Goal: Information Seeking & Learning: Check status

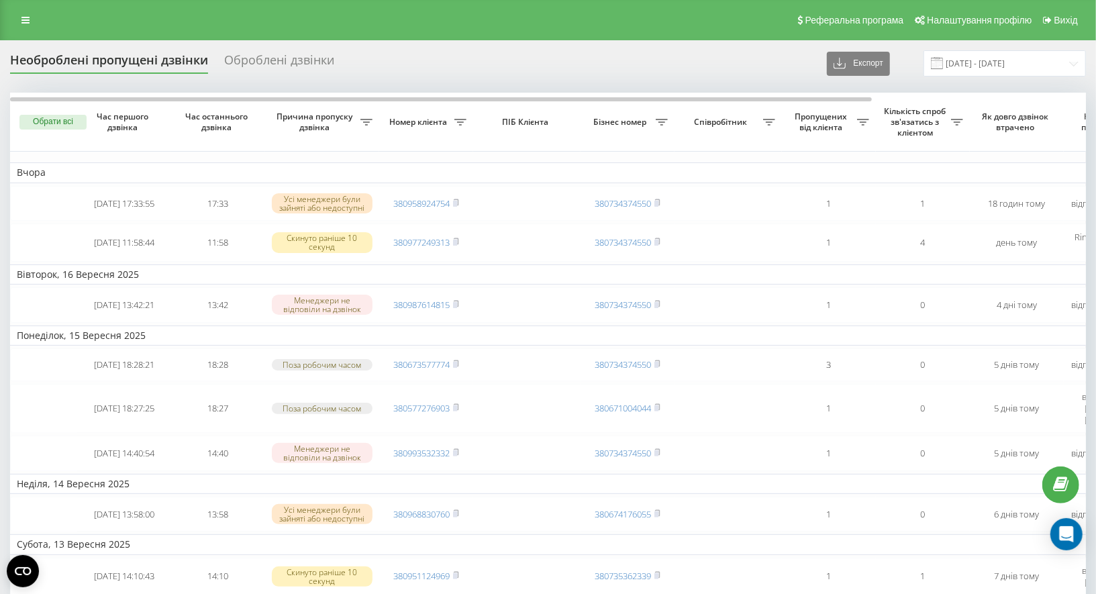
click at [32, 6] on div "Реферальна програма Налаштування профілю Вихід" at bounding box center [548, 20] width 1096 height 40
click at [32, 12] on link at bounding box center [25, 20] width 24 height 19
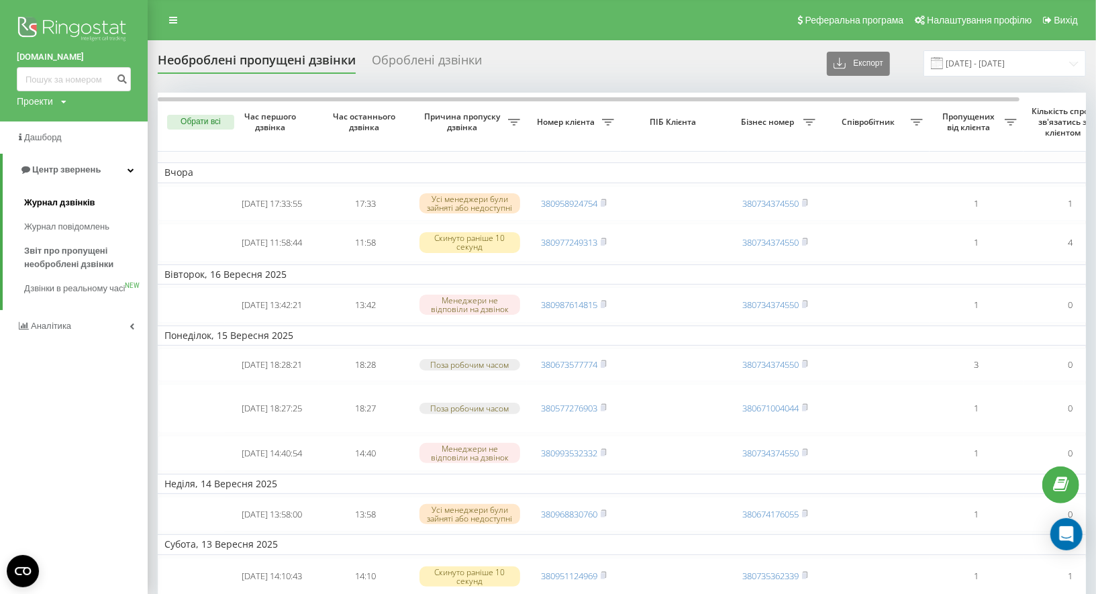
click at [88, 204] on span "Журнал дзвінків" at bounding box center [59, 202] width 71 height 13
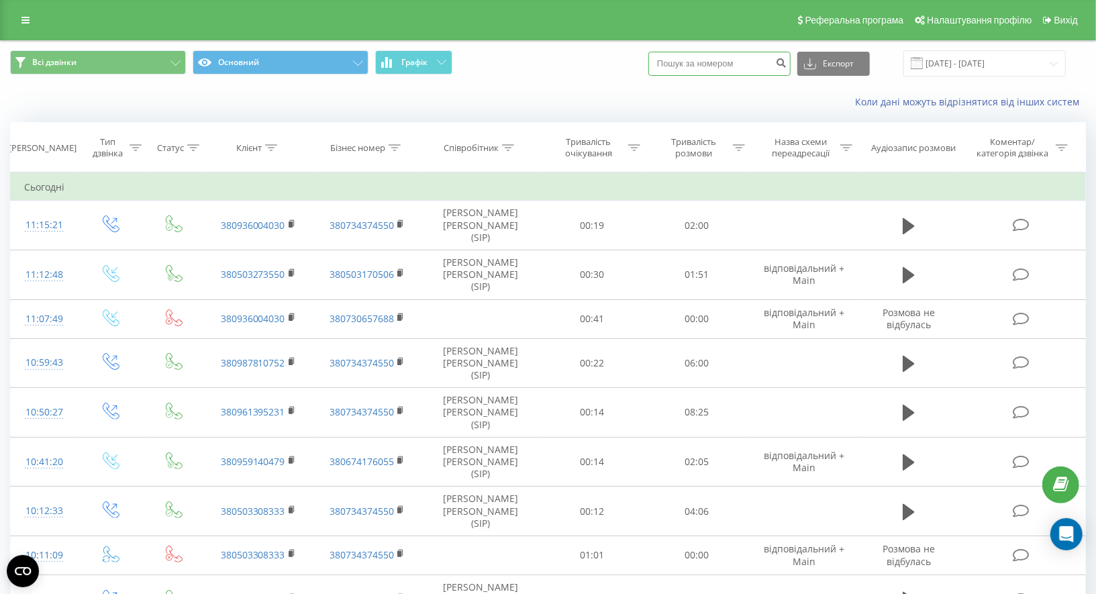
click at [743, 62] on input at bounding box center [719, 64] width 142 height 24
paste input "380936004030"
type input "380936004030"
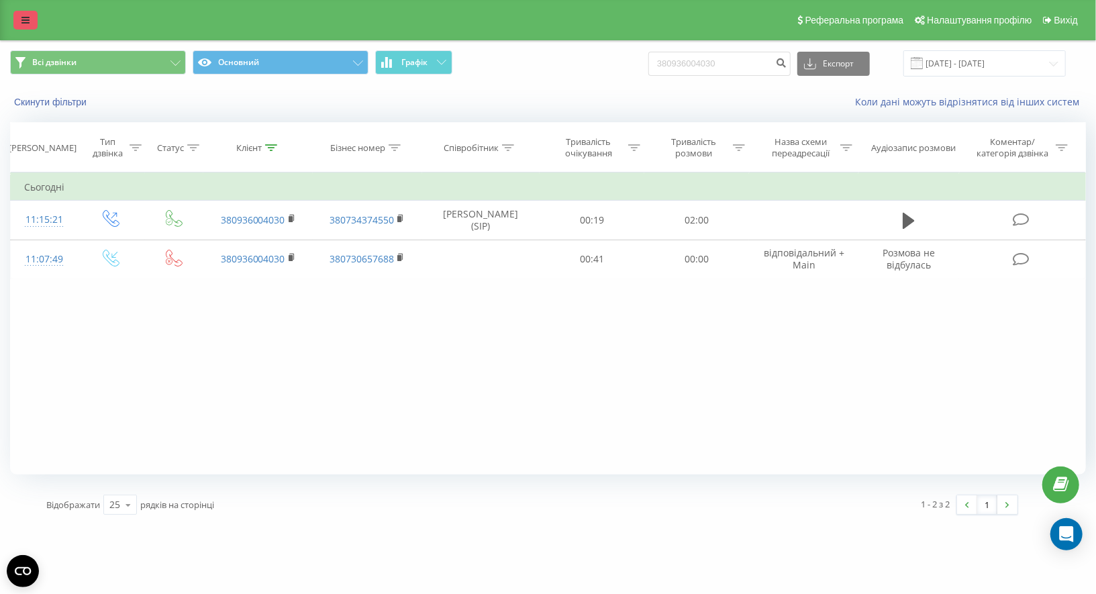
click at [28, 19] on icon at bounding box center [25, 19] width 8 height 9
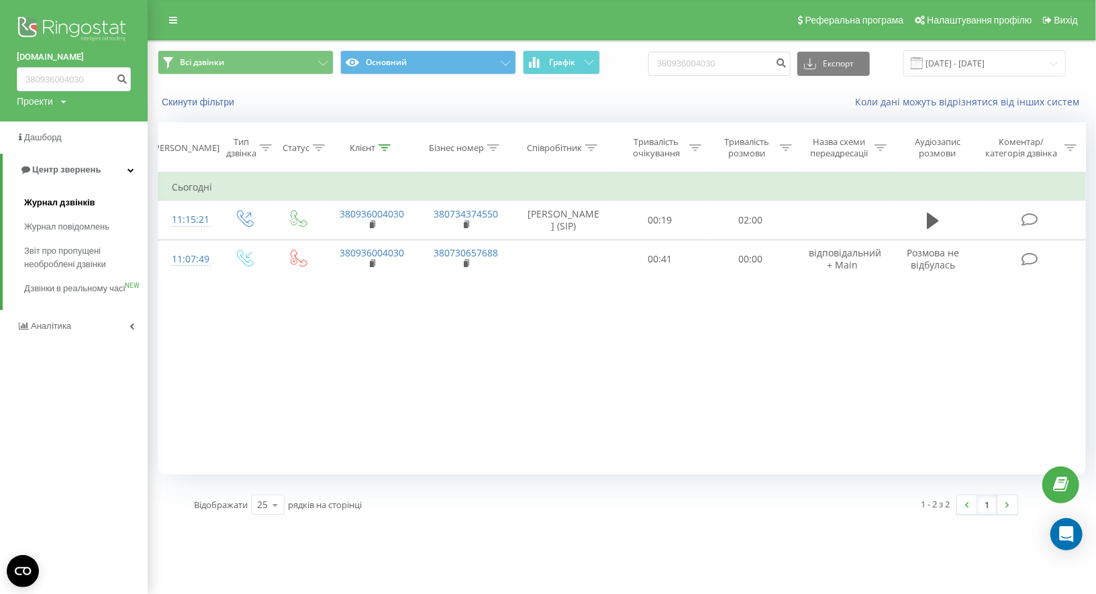
click at [74, 202] on span "Журнал дзвінків" at bounding box center [59, 202] width 71 height 13
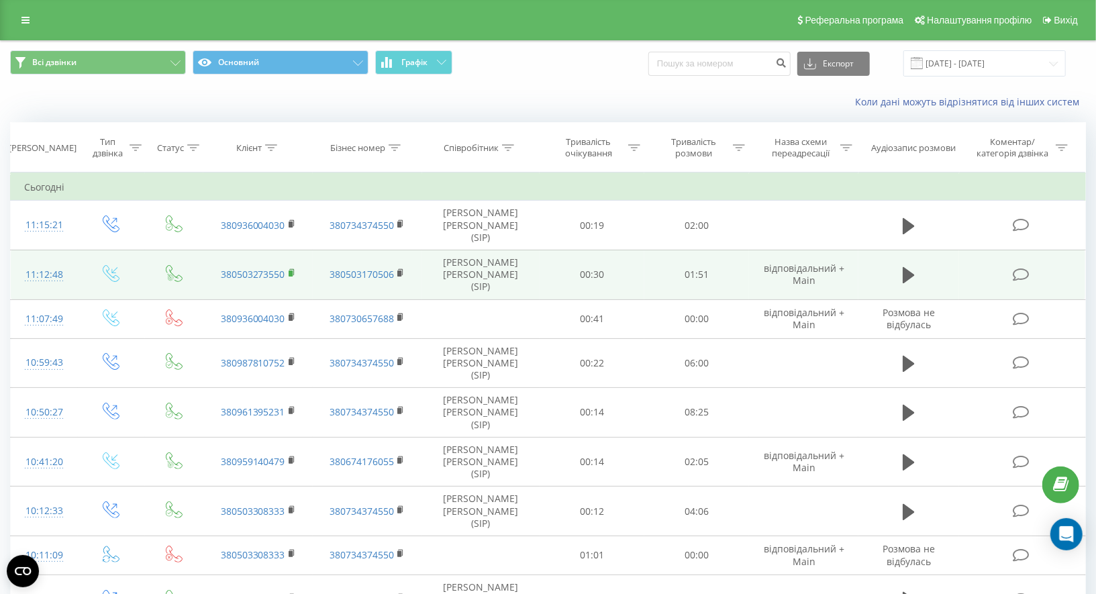
click at [292, 270] on rect at bounding box center [290, 273] width 4 height 6
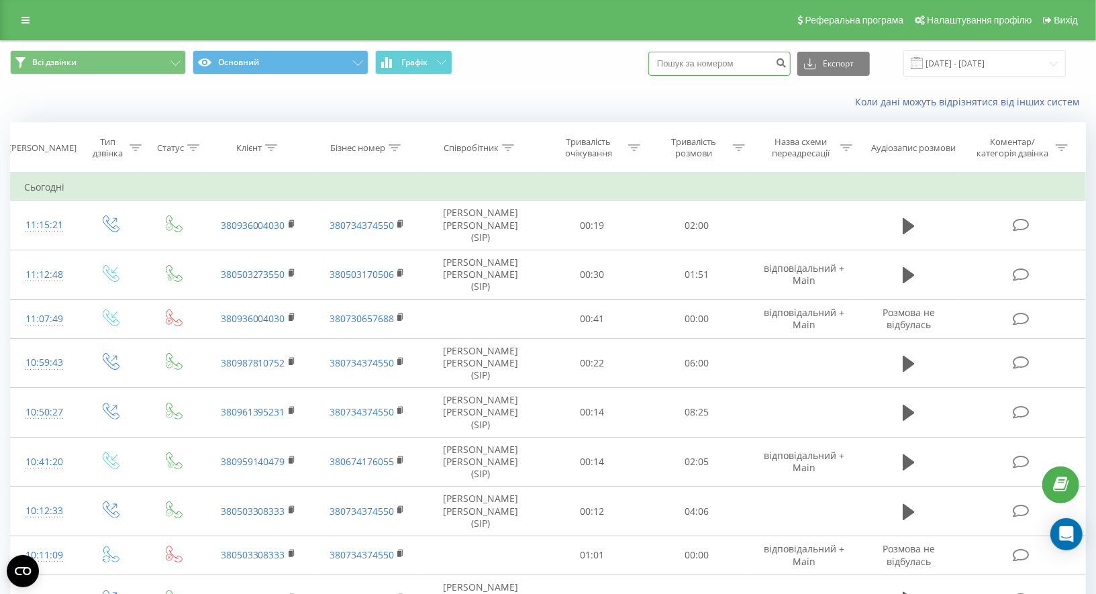
click at [772, 55] on input at bounding box center [719, 64] width 142 height 24
paste input "[PHONE_NUMBER]"
type input "0683428030"
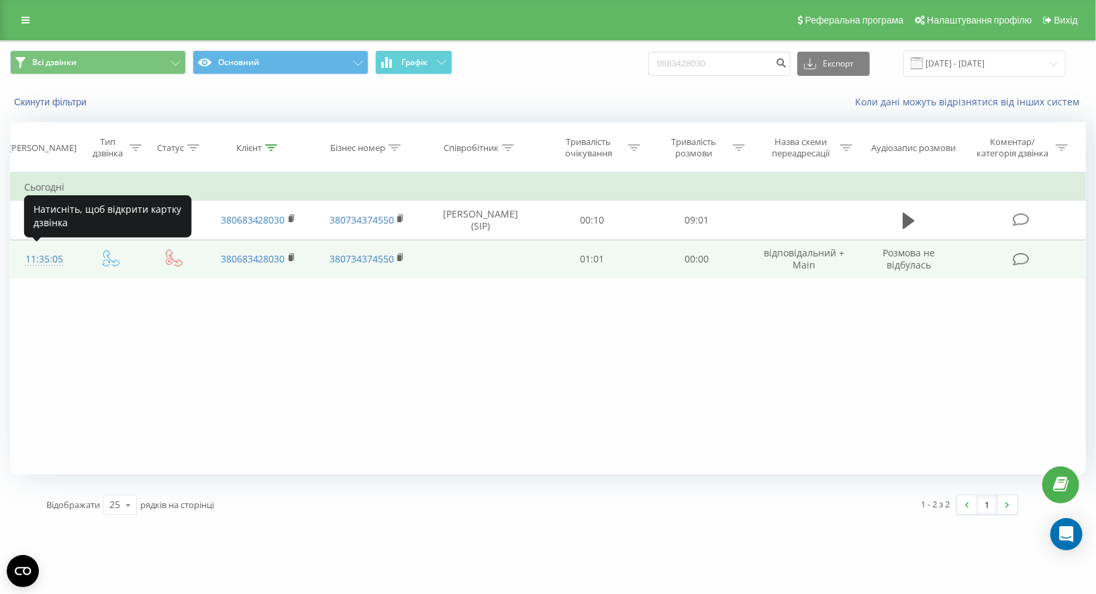
click at [60, 256] on div "11:35:05" at bounding box center [44, 259] width 40 height 26
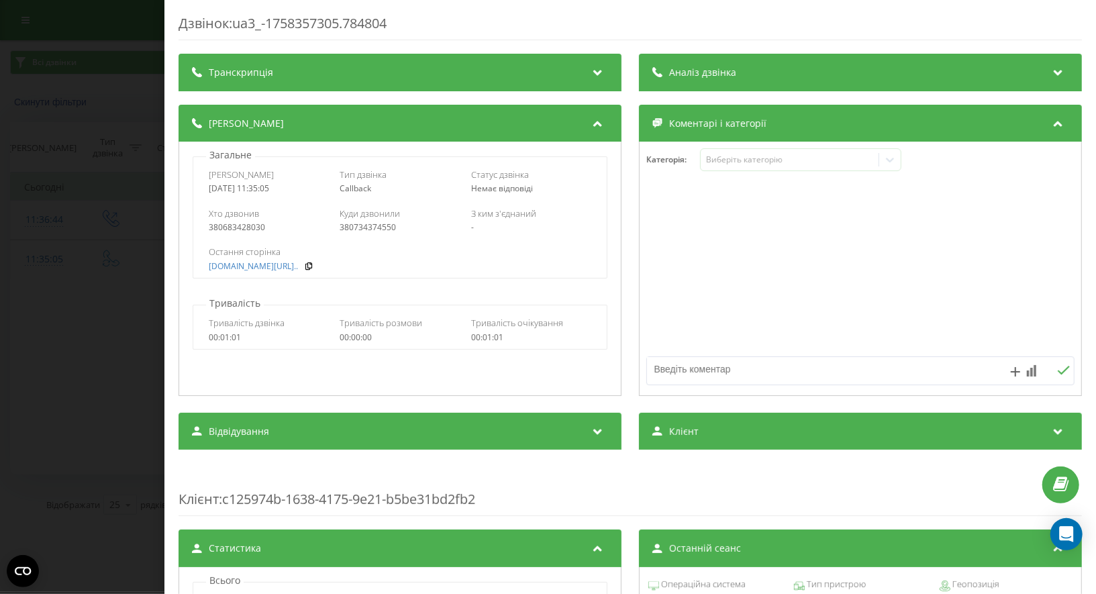
click at [130, 142] on div "Дзвінок : ua3_-1758357305.784804 Транскрипція Для AI-аналізу майбутніх дзвінків…" at bounding box center [548, 297] width 1096 height 594
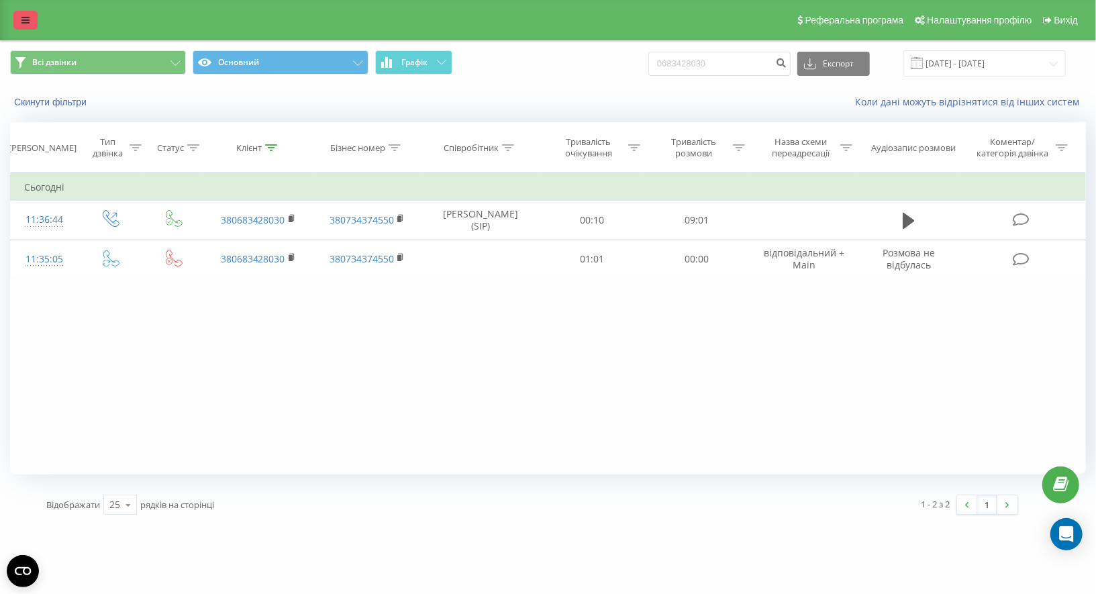
click at [33, 15] on link at bounding box center [25, 20] width 24 height 19
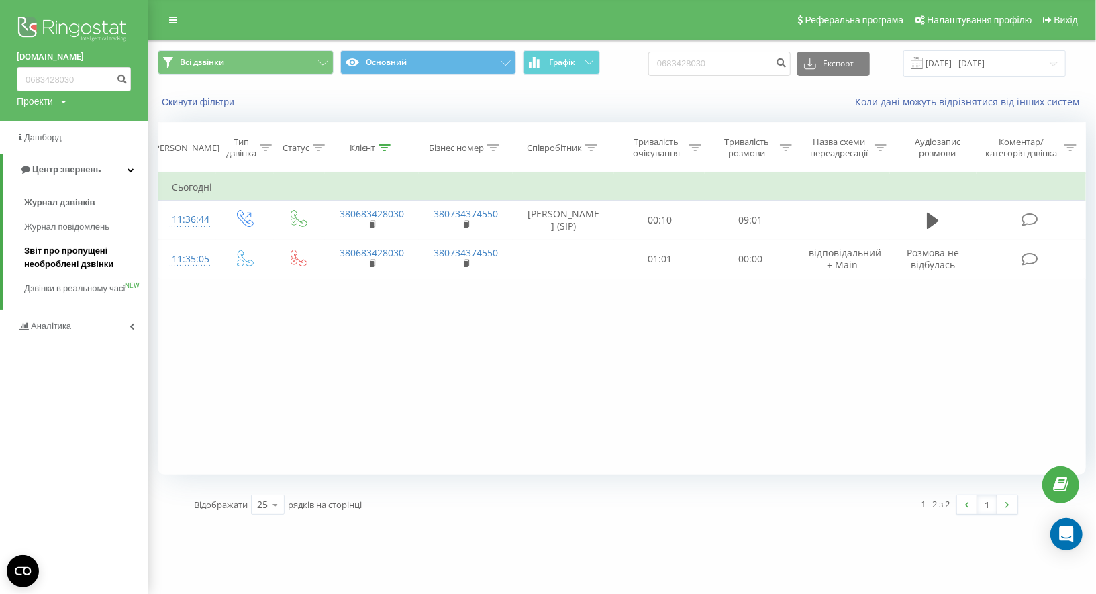
click at [89, 266] on span "Звіт про пропущені необроблені дзвінки" at bounding box center [82, 257] width 117 height 27
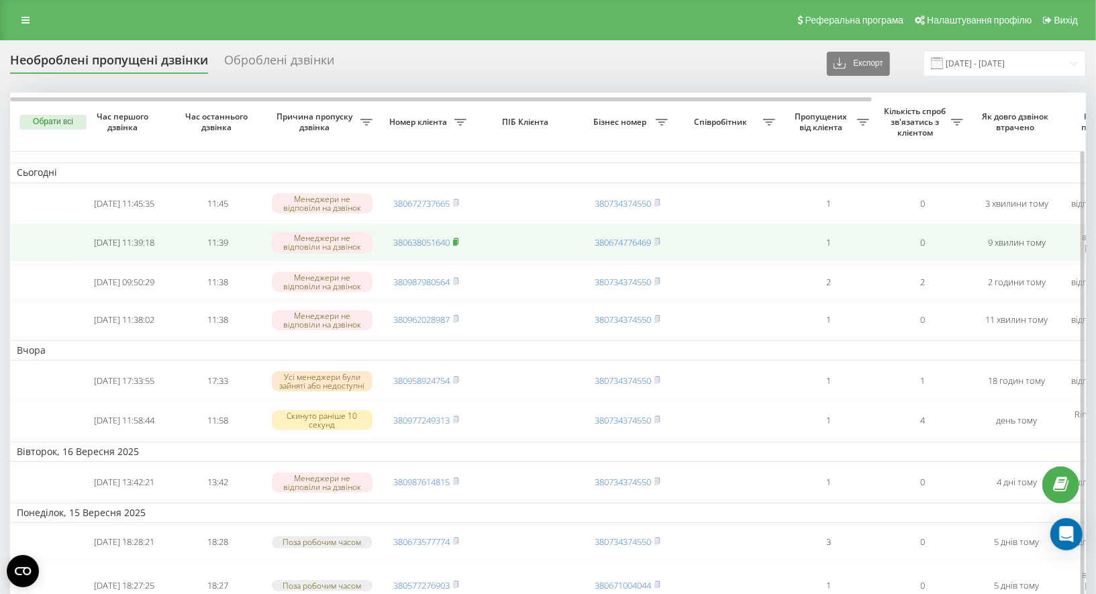
click at [456, 238] on icon at bounding box center [456, 241] width 5 height 6
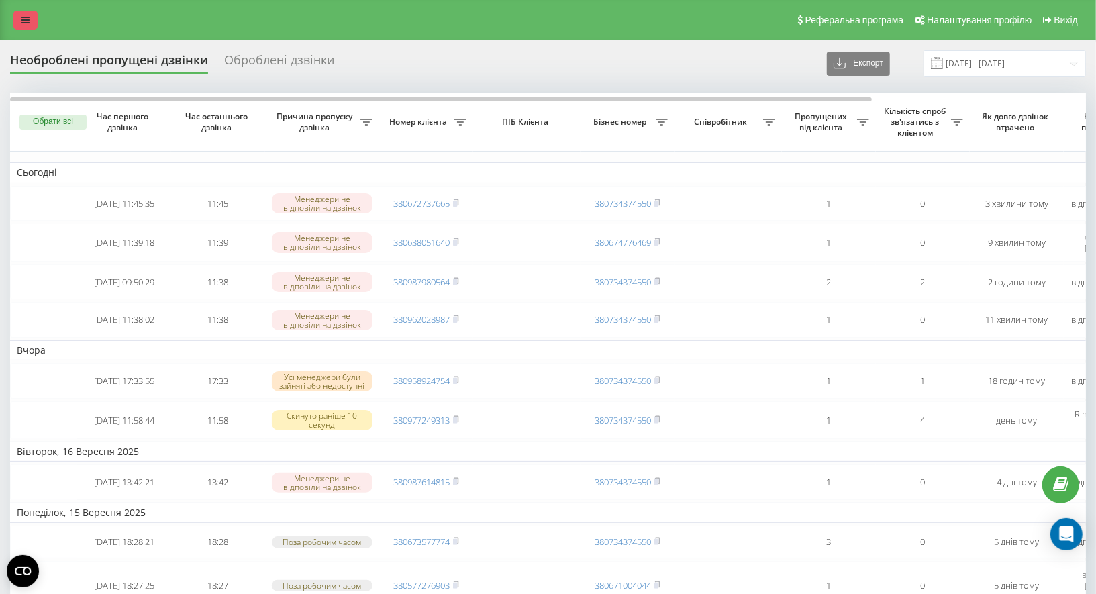
click at [13, 11] on link at bounding box center [25, 20] width 24 height 19
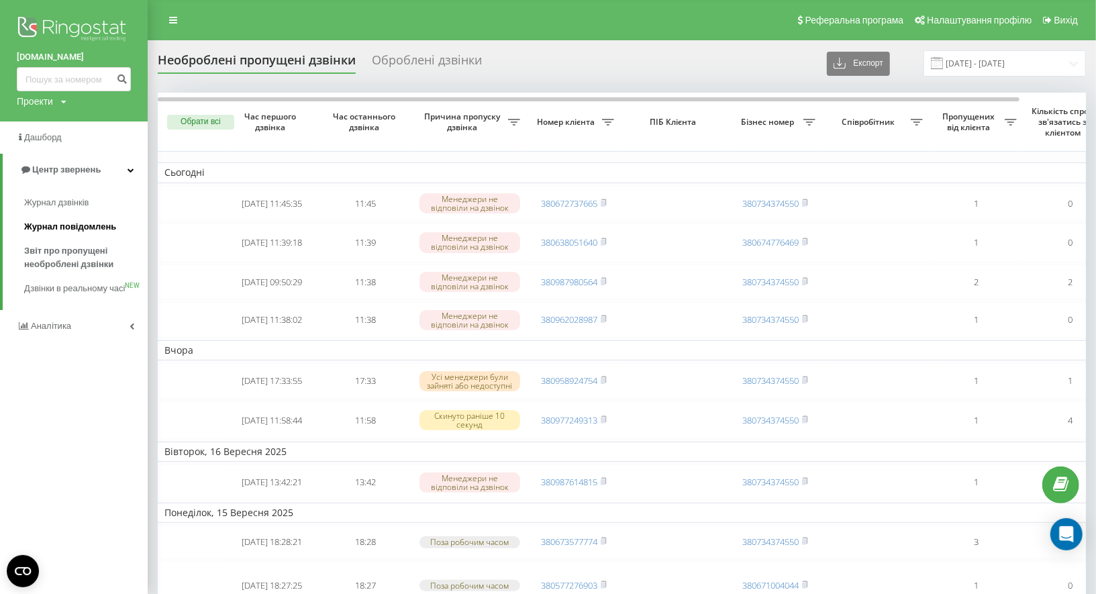
click at [89, 222] on span "Журнал повідомлень" at bounding box center [70, 226] width 92 height 13
click at [81, 205] on span "Журнал дзвінків" at bounding box center [59, 202] width 71 height 13
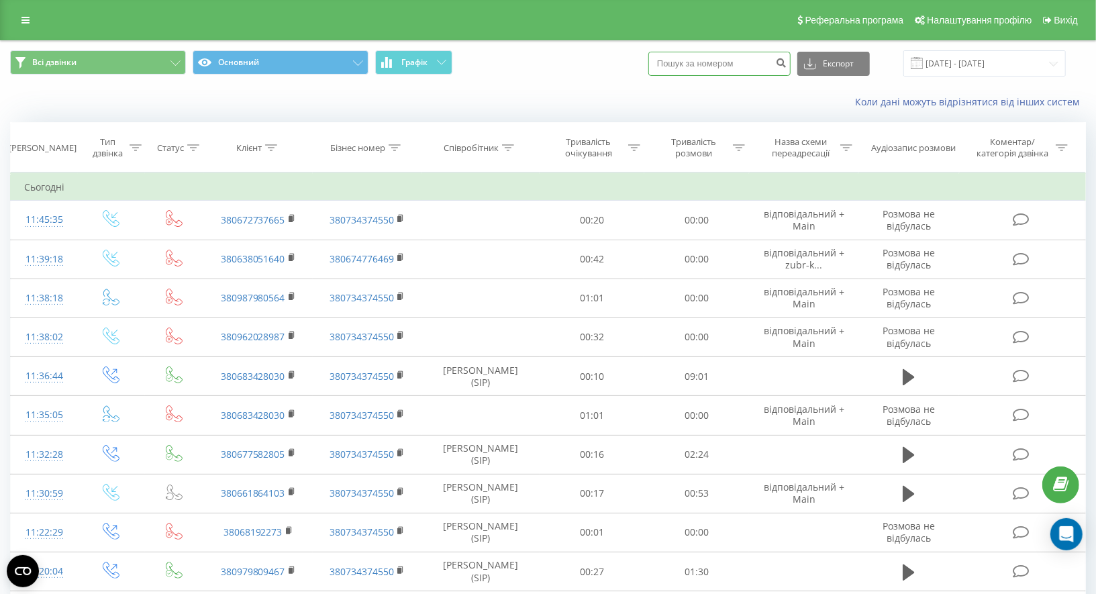
click at [738, 66] on input at bounding box center [719, 64] width 142 height 24
paste input "380638051640"
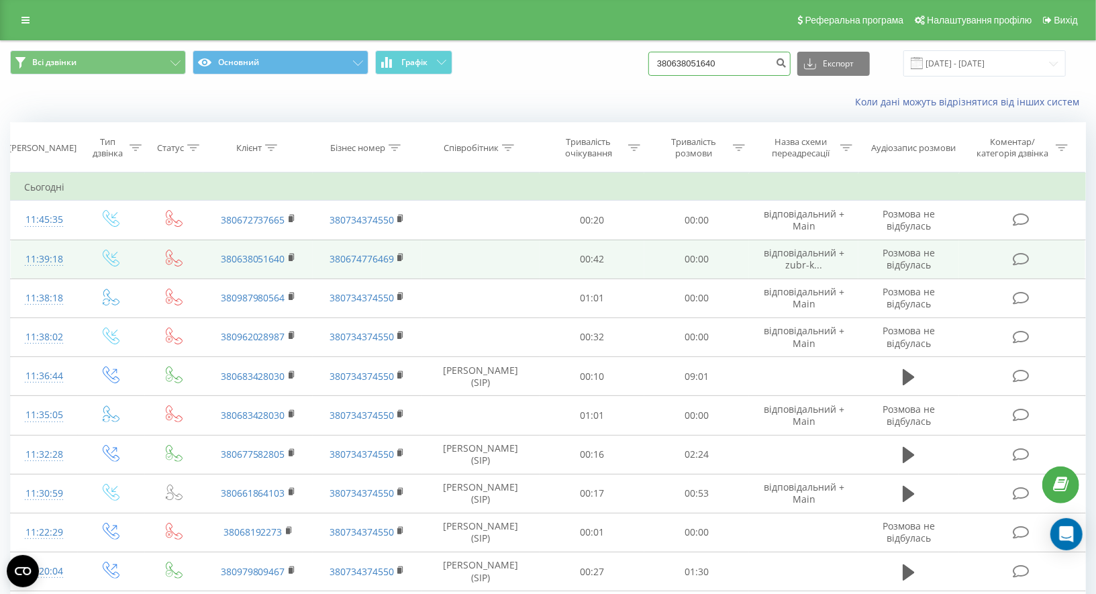
type input "380638051640"
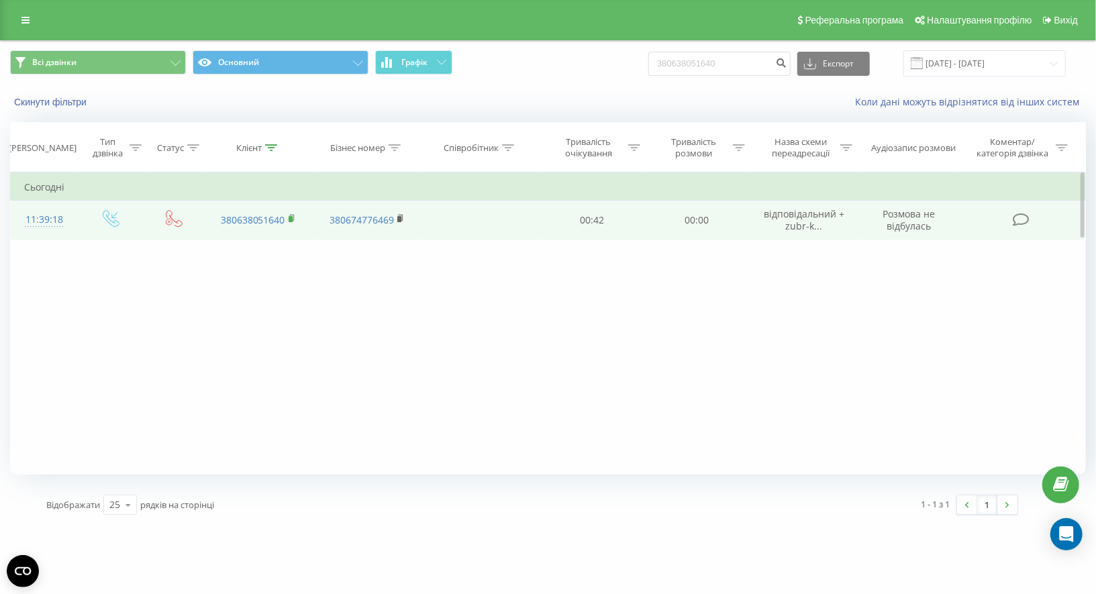
click at [292, 217] on rect at bounding box center [290, 219] width 4 height 6
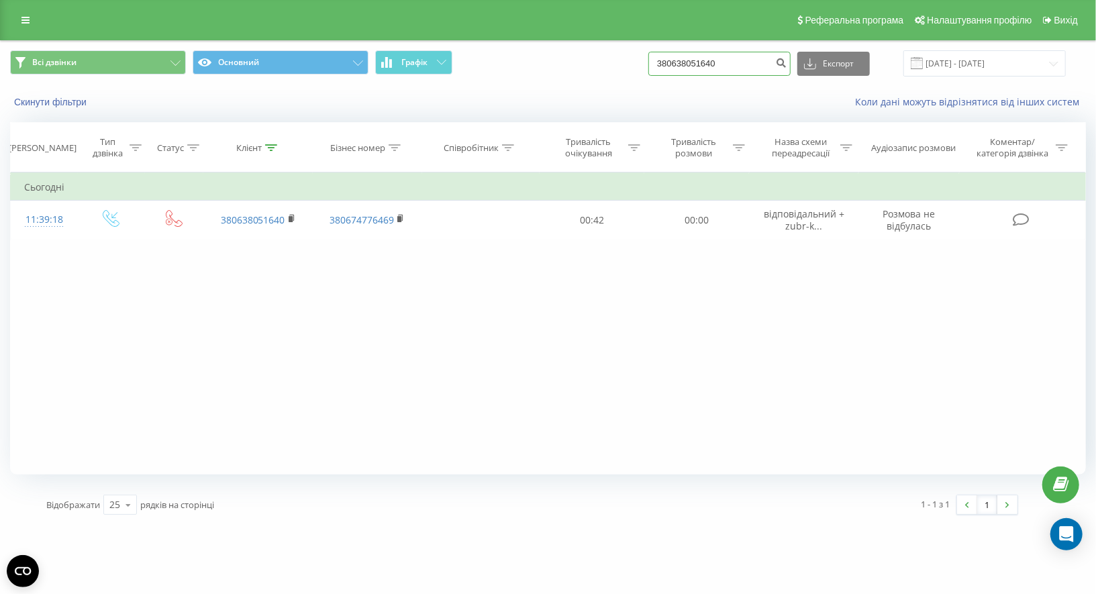
click at [745, 62] on input "380638051640" at bounding box center [719, 64] width 142 height 24
paste input "6737976"
type input "380636737976"
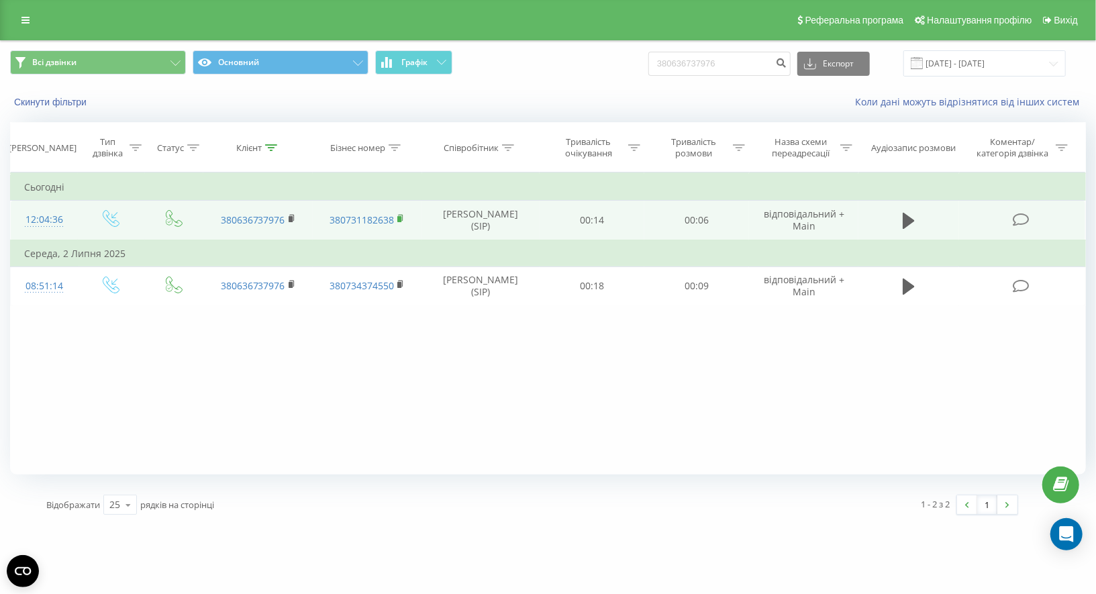
click at [403, 214] on icon at bounding box center [400, 218] width 7 height 9
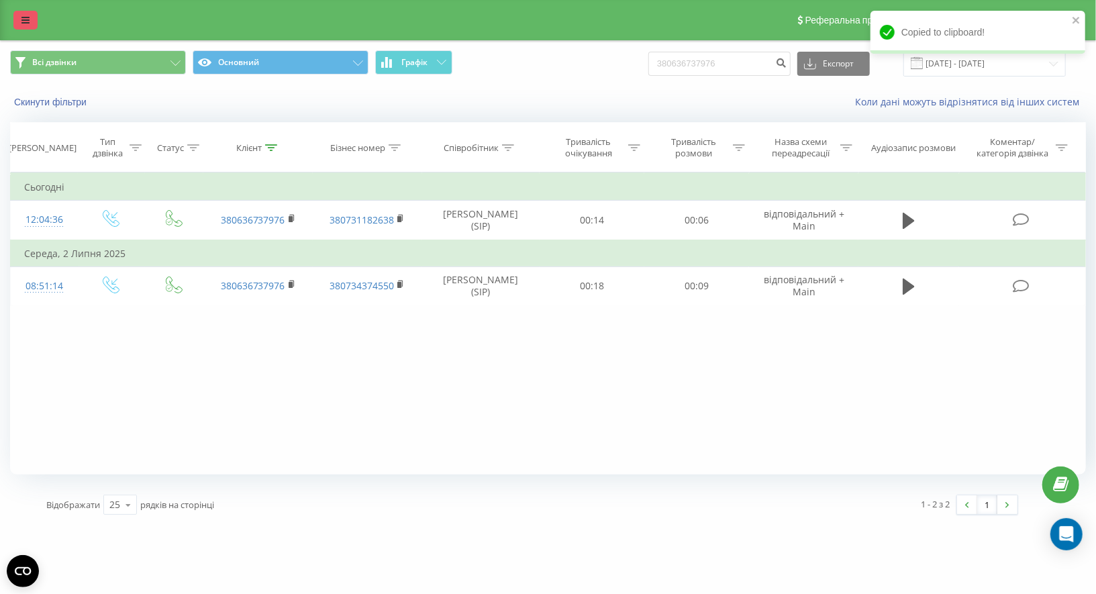
click at [32, 15] on link at bounding box center [25, 20] width 24 height 19
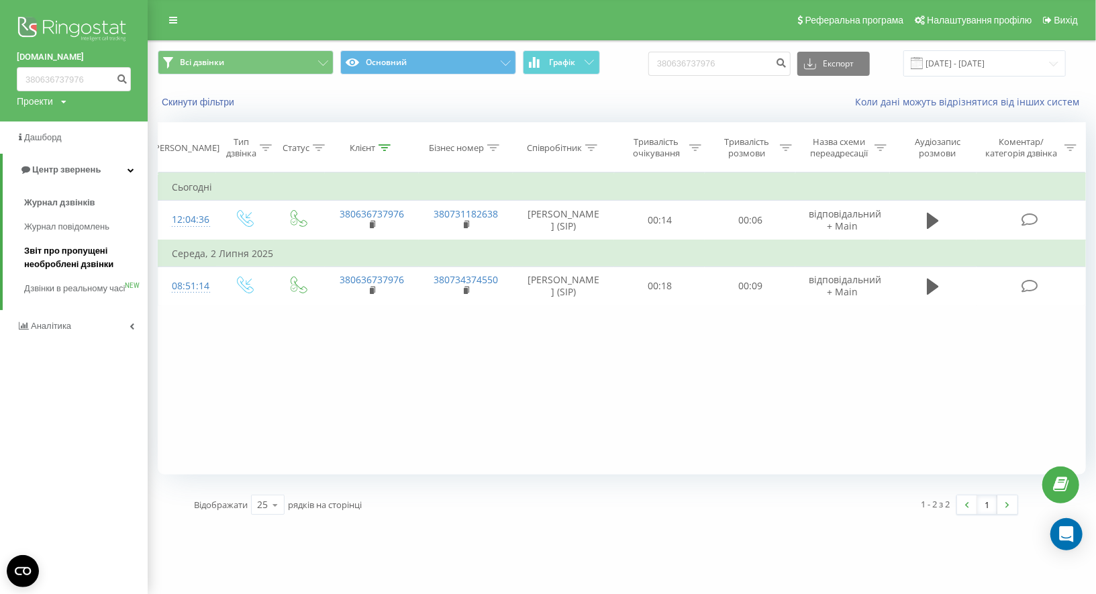
click at [91, 254] on span "Звіт про пропущені необроблені дзвінки" at bounding box center [82, 257] width 117 height 27
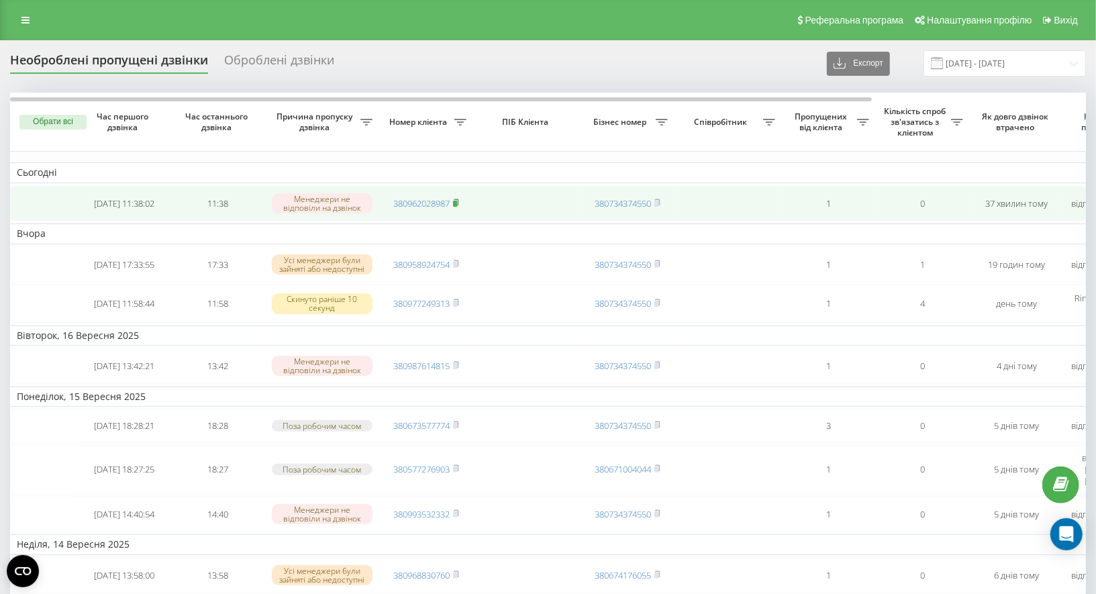
click at [459, 203] on icon at bounding box center [456, 203] width 6 height 8
